Goal: Navigation & Orientation: Find specific page/section

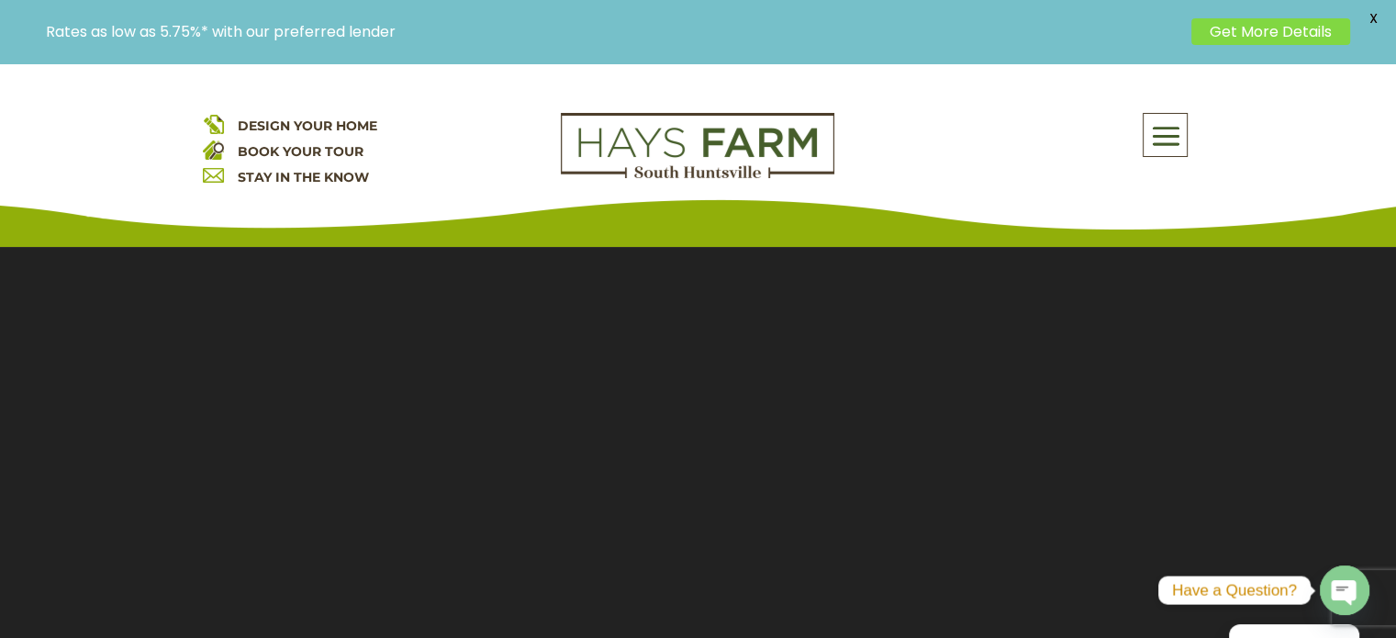
click at [1145, 131] on span at bounding box center [1165, 137] width 43 height 42
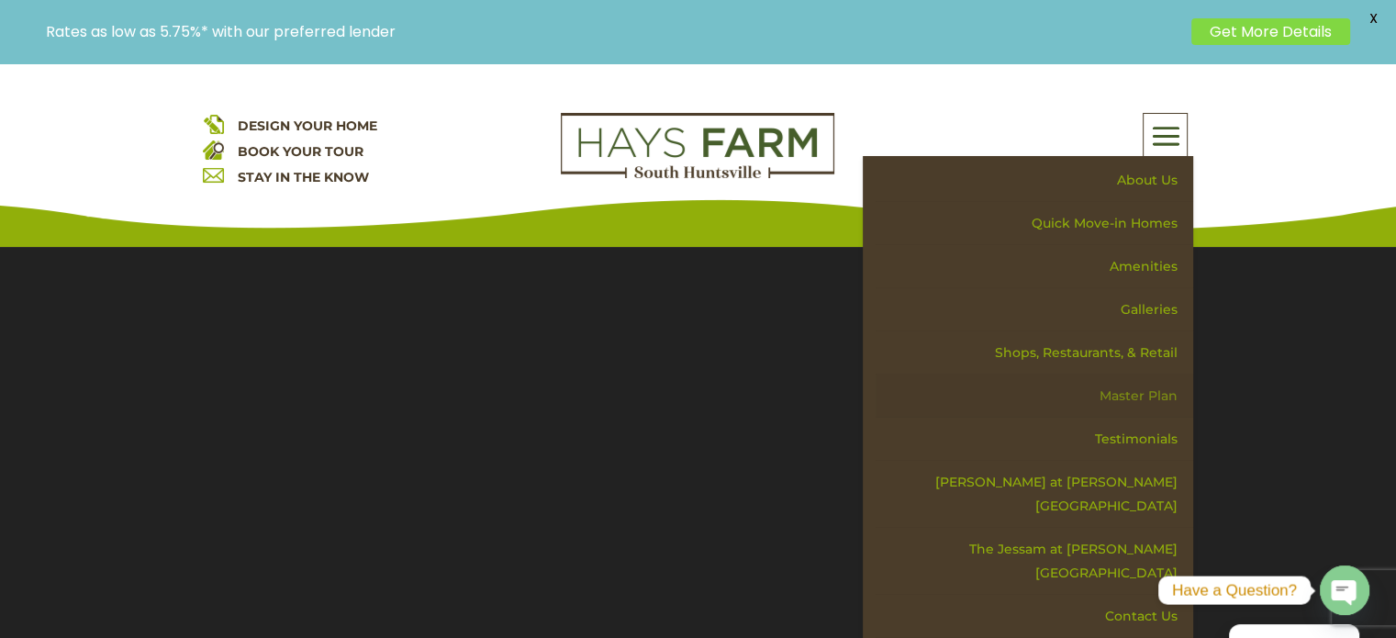
click at [1156, 388] on link "Master Plan" at bounding box center [1035, 395] width 318 height 43
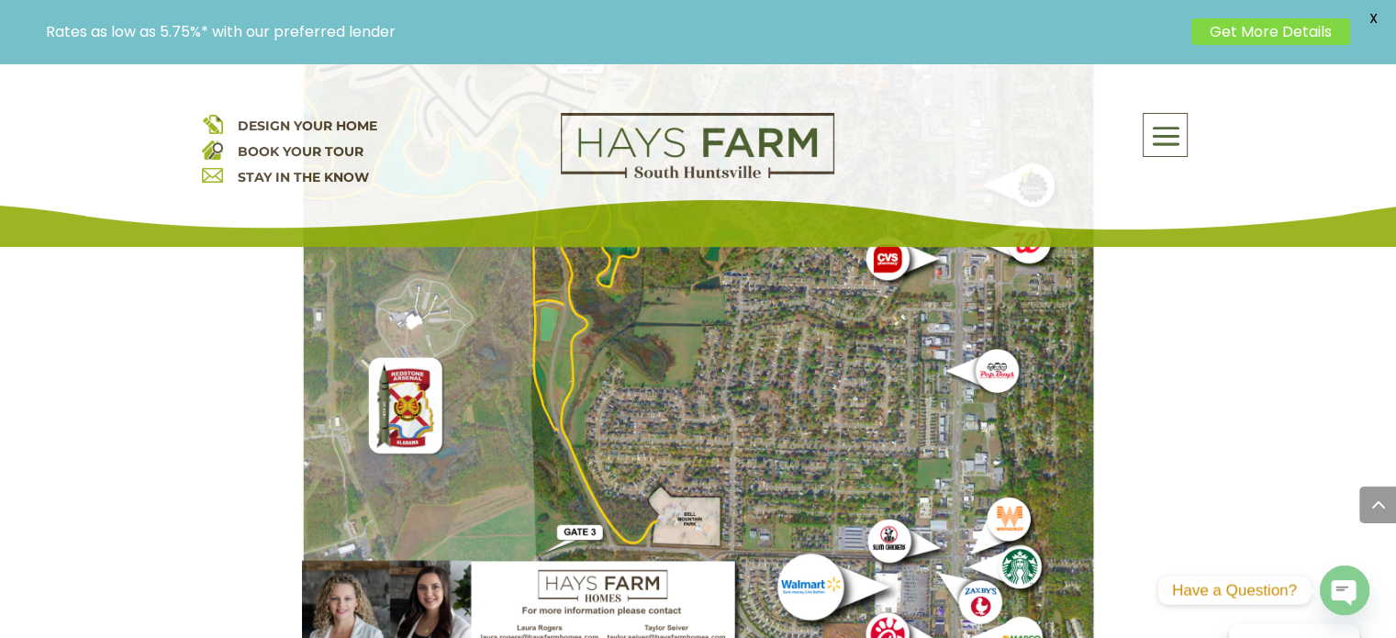
scroll to position [2111, 0]
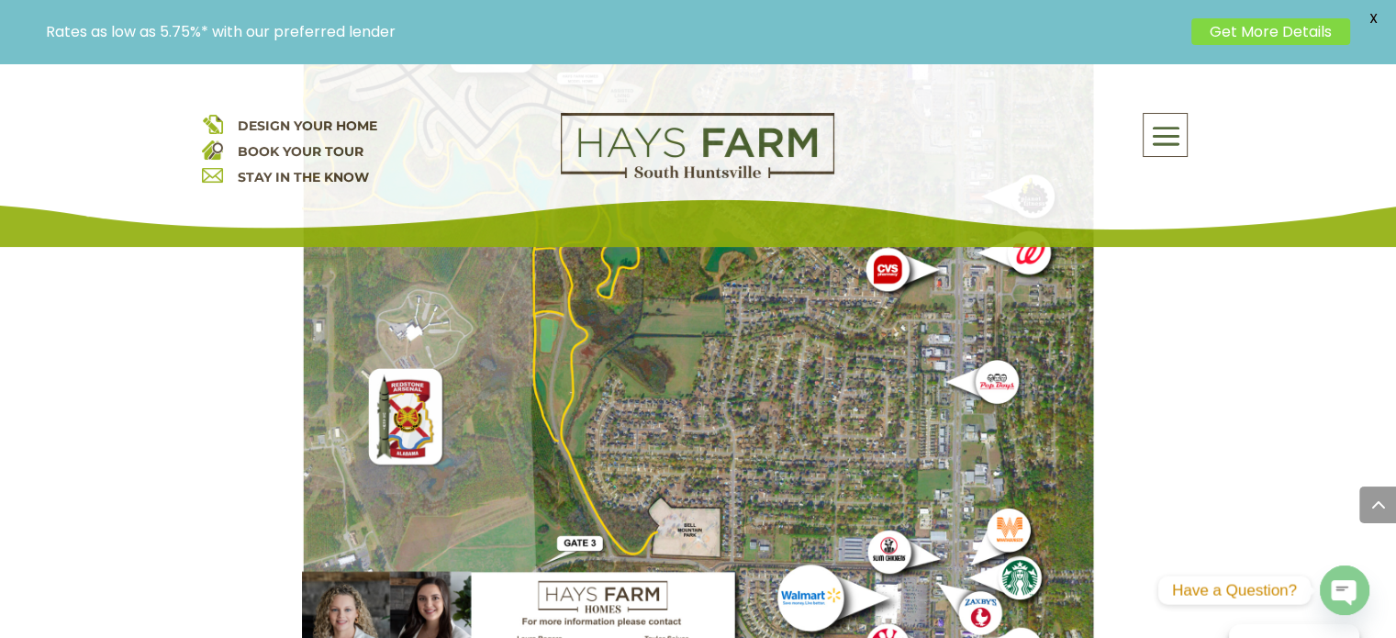
drag, startPoint x: 664, startPoint y: 412, endPoint x: 1183, endPoint y: 329, distance: 526.0
click at [1165, 132] on span at bounding box center [1165, 137] width 43 height 42
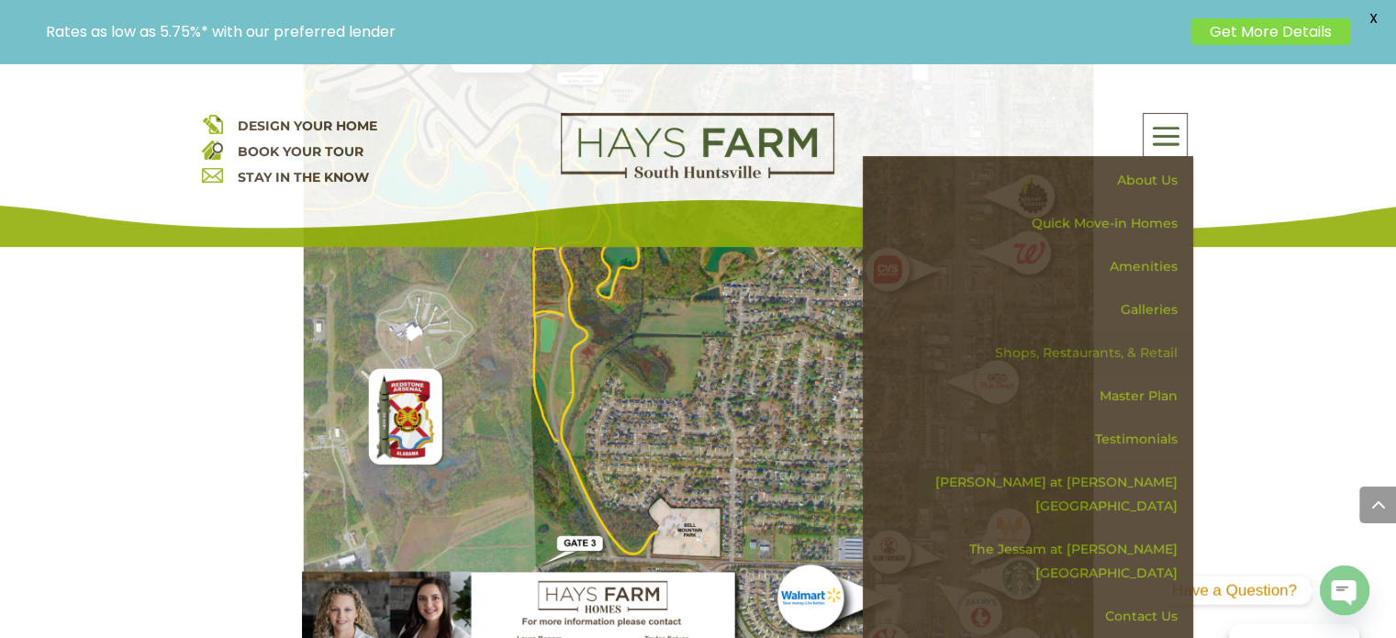
click at [1115, 352] on link "Shops, Restaurants, & Retail" at bounding box center [1035, 352] width 318 height 43
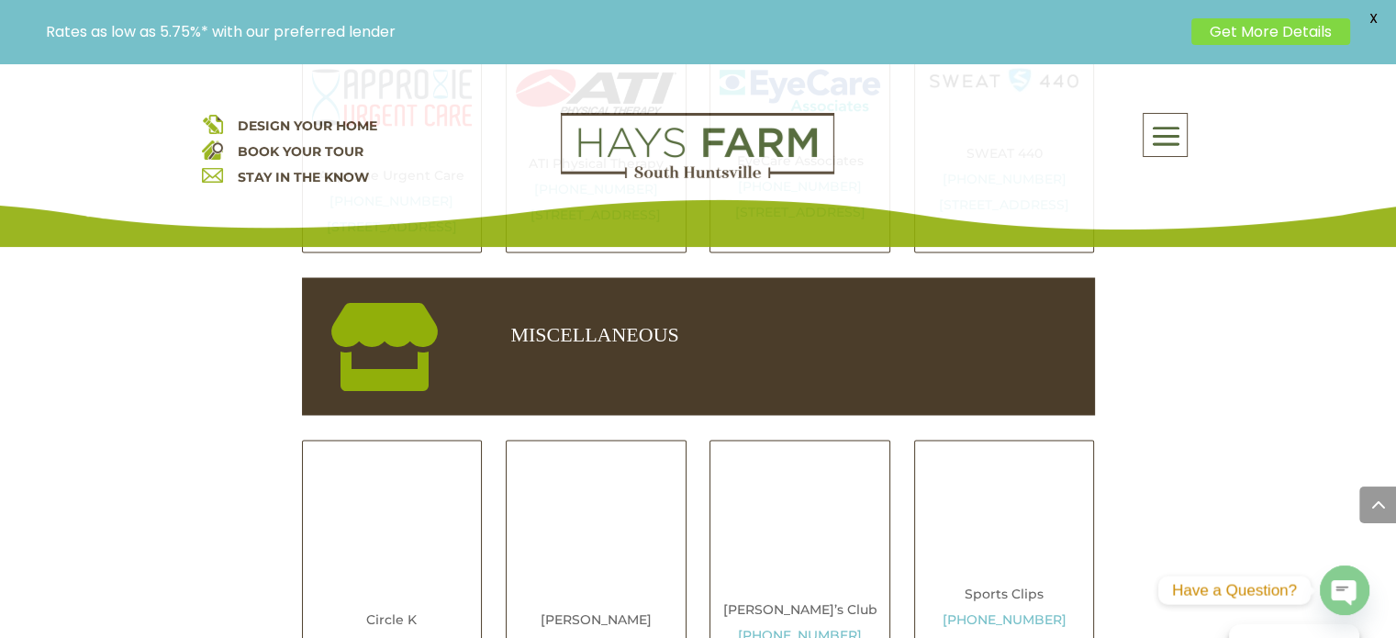
scroll to position [3396, 0]
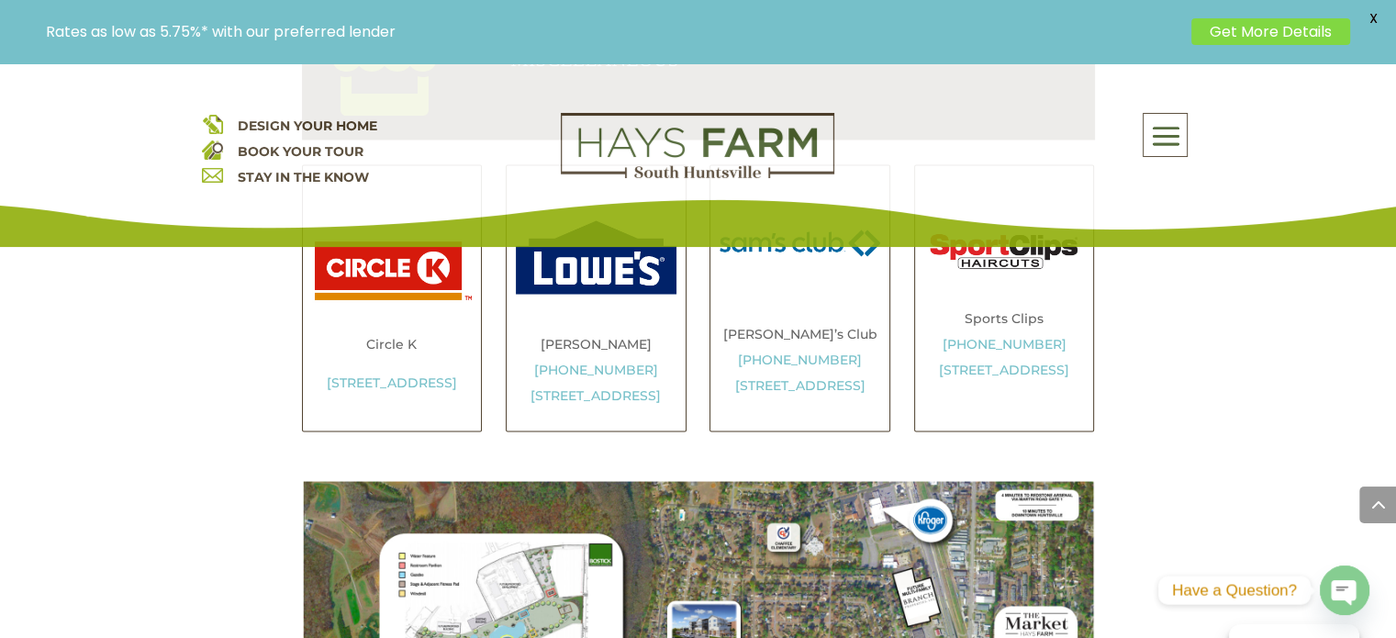
click at [1156, 145] on span at bounding box center [1165, 137] width 43 height 42
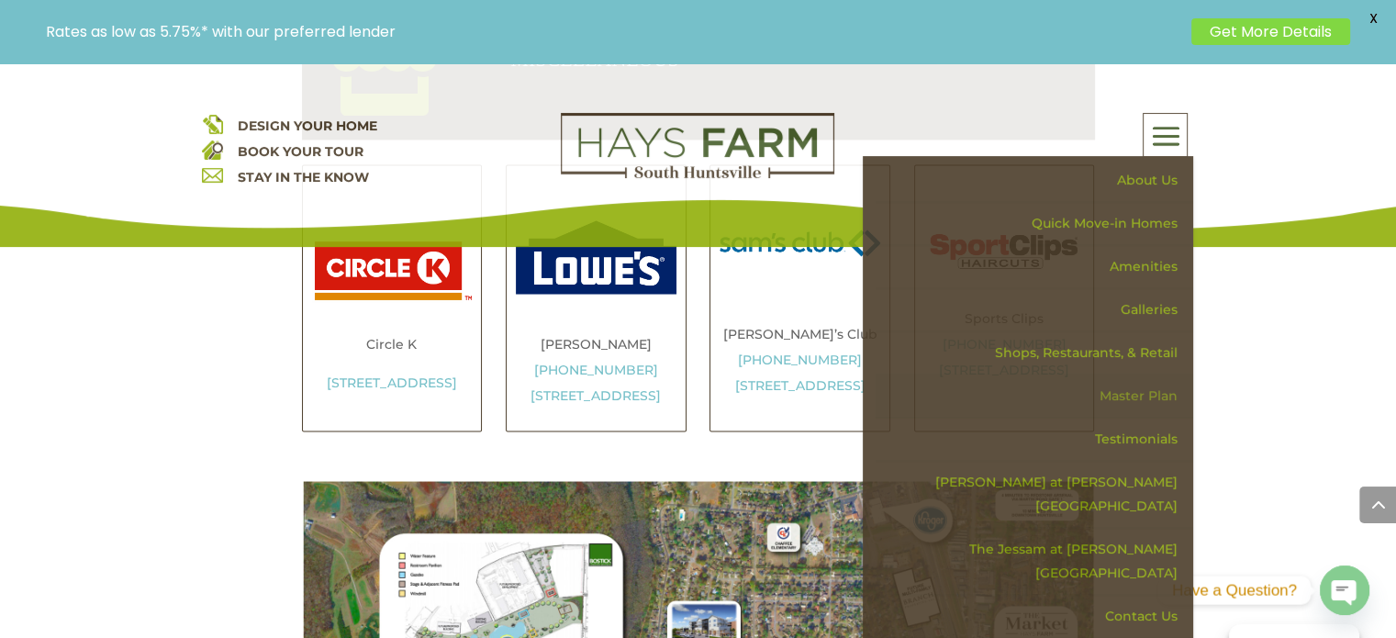
click at [1142, 394] on link "Master Plan" at bounding box center [1035, 395] width 318 height 43
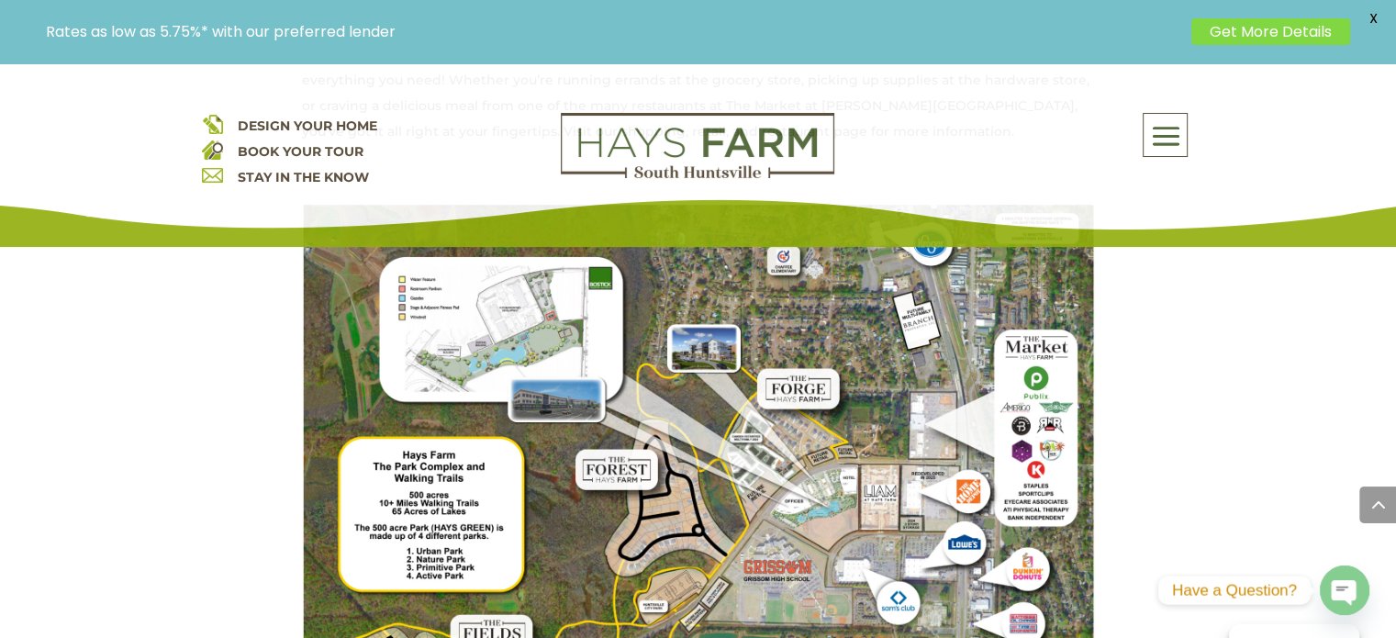
scroll to position [1652, 0]
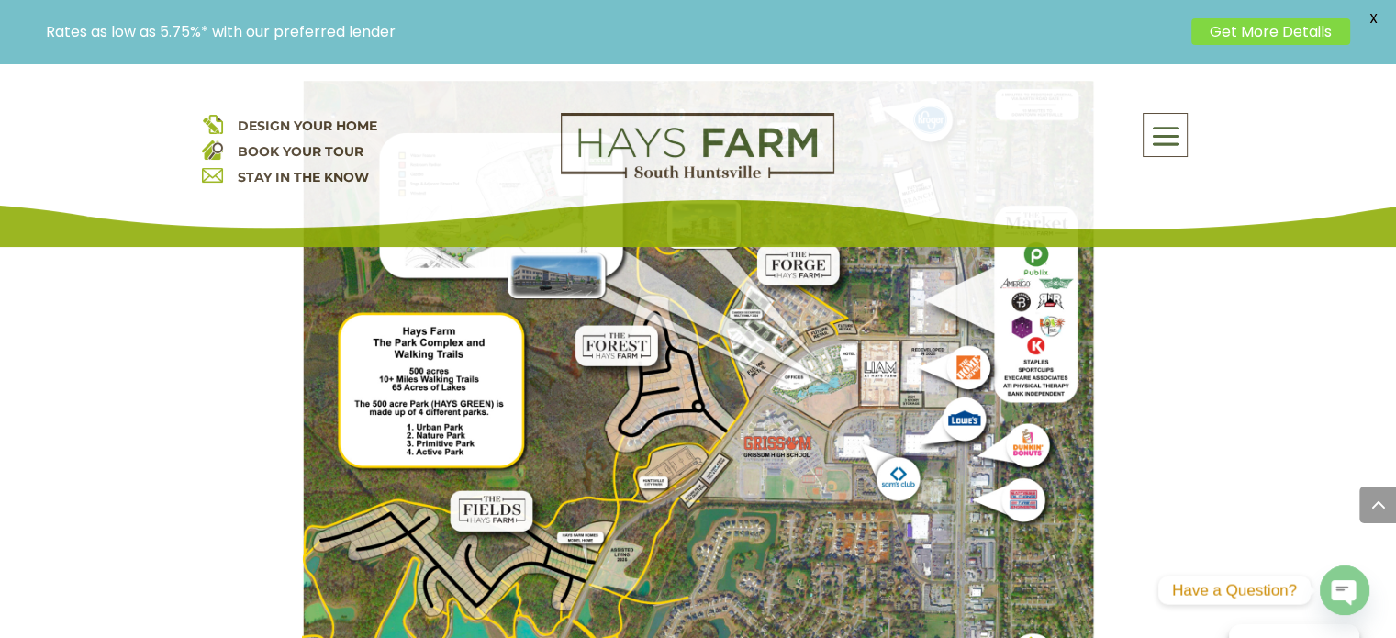
click at [888, 430] on img at bounding box center [698, 609] width 793 height 1057
